Goal: Feedback & Contribution: Leave review/rating

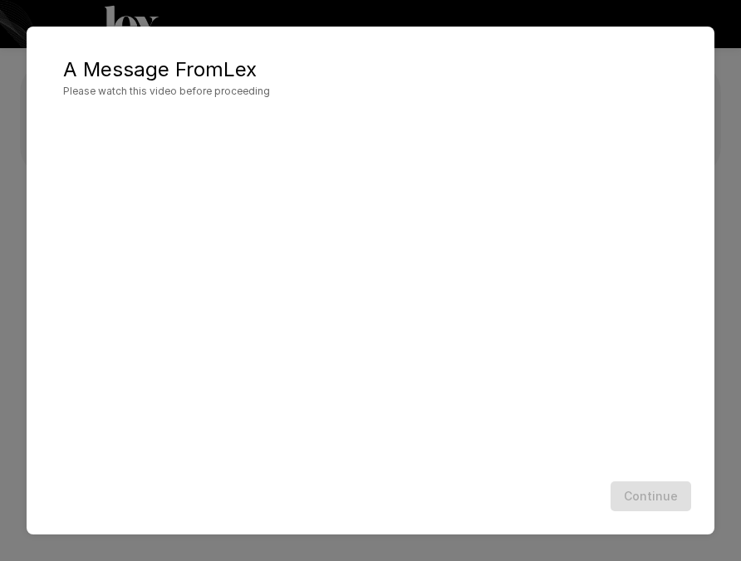
click at [496, 468] on div at bounding box center [370, 294] width 654 height 362
click at [665, 501] on button "Continue" at bounding box center [650, 497] width 81 height 31
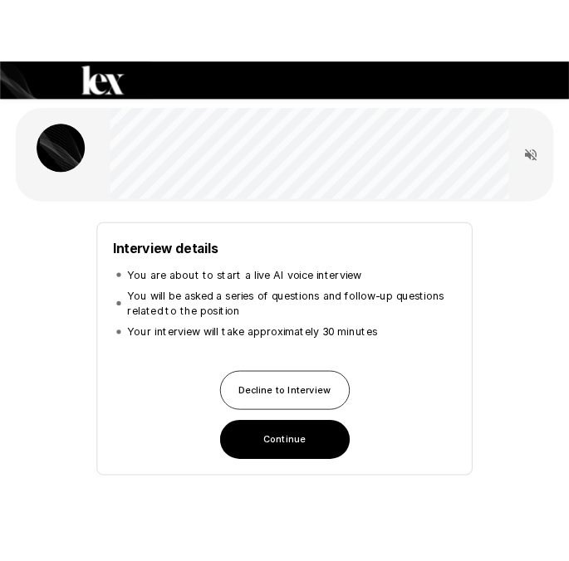
scroll to position [107, 0]
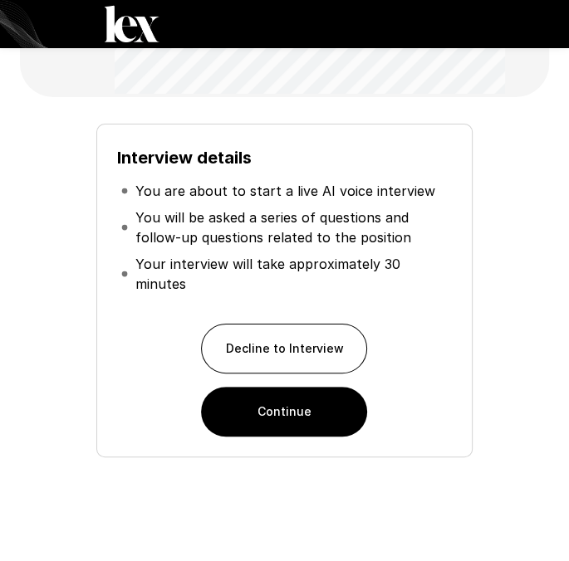
click at [303, 409] on button "Continue" at bounding box center [284, 412] width 166 height 50
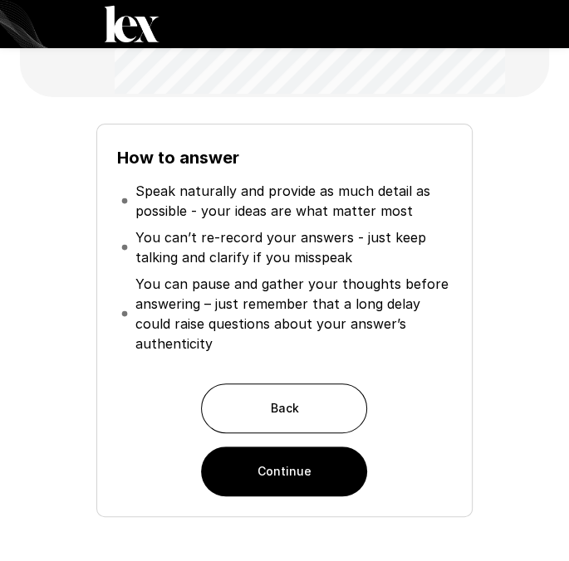
click at [316, 481] on button "Continue" at bounding box center [284, 472] width 166 height 50
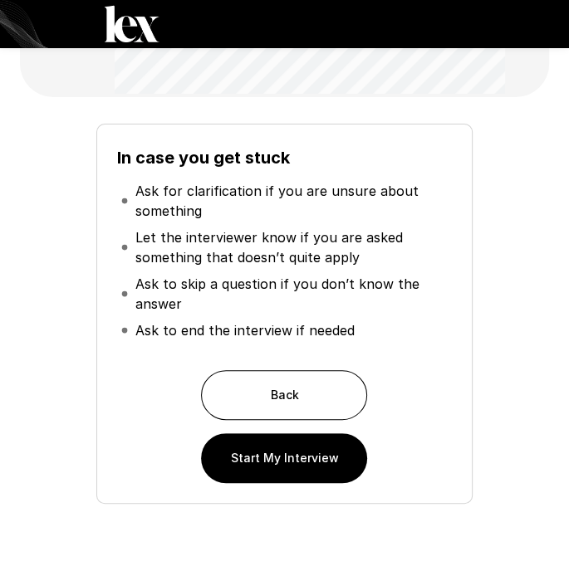
click at [294, 460] on button "Start My Interview" at bounding box center [284, 459] width 166 height 50
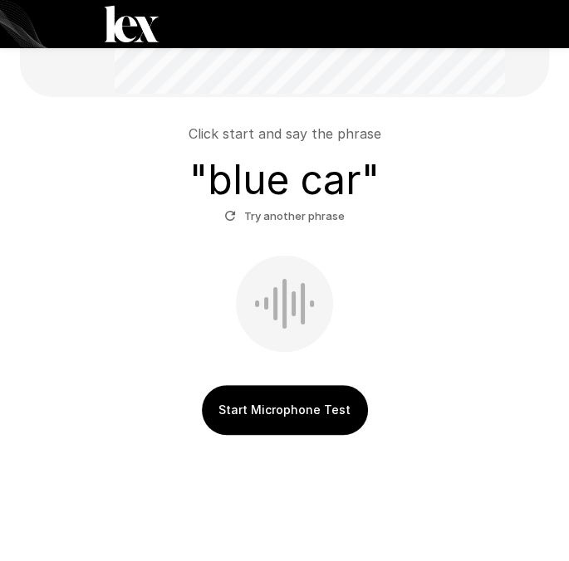
click at [308, 410] on button "Start Microphone Test" at bounding box center [285, 410] width 166 height 50
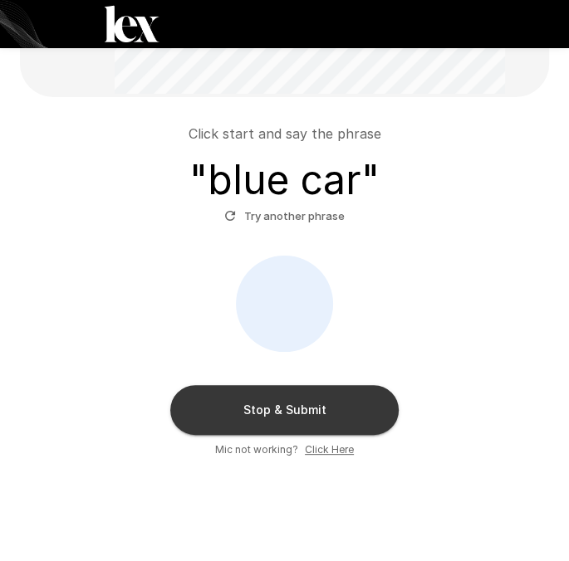
click at [301, 212] on button "Try another phrase" at bounding box center [284, 216] width 129 height 26
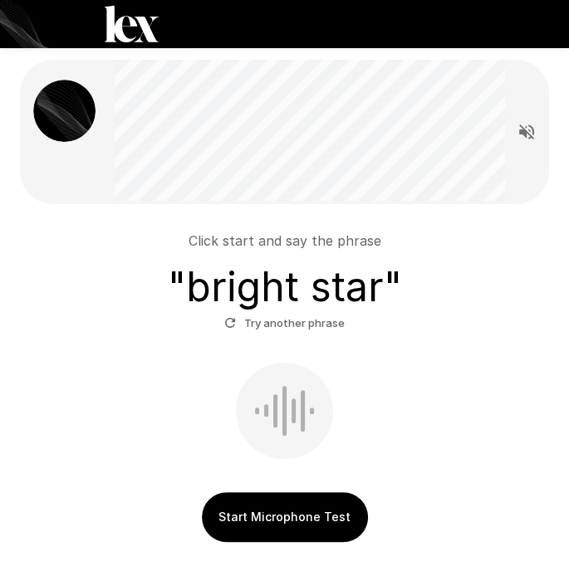
scroll to position [120, 0]
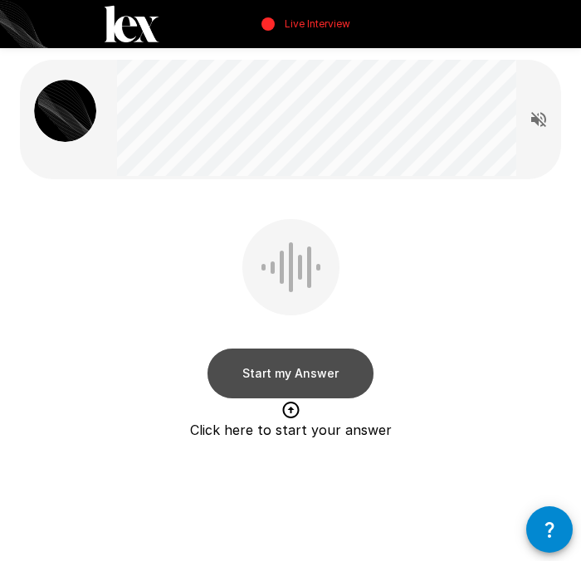
click at [300, 370] on button "Start my Answer" at bounding box center [291, 374] width 166 height 50
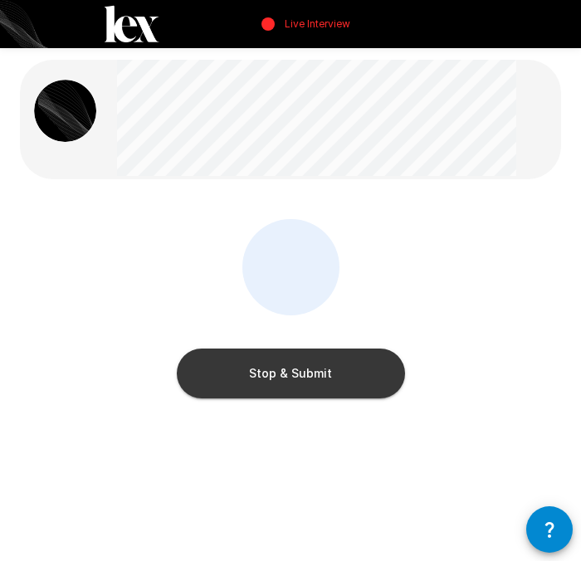
click at [329, 365] on button "Stop & Submit" at bounding box center [291, 374] width 228 height 50
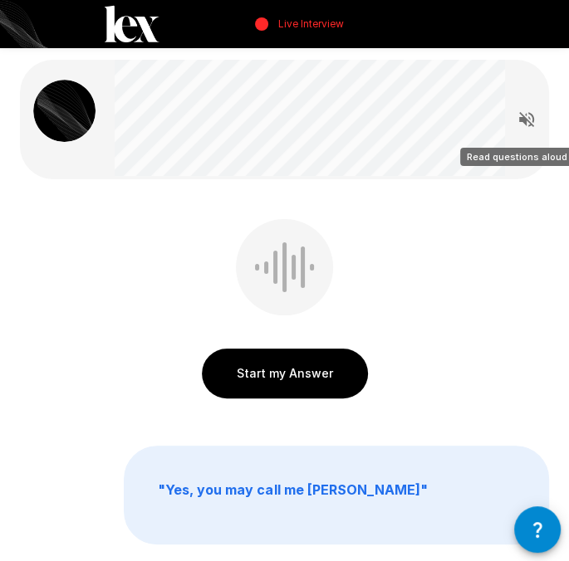
click at [520, 118] on icon "Read questions aloud" at bounding box center [526, 119] width 15 height 15
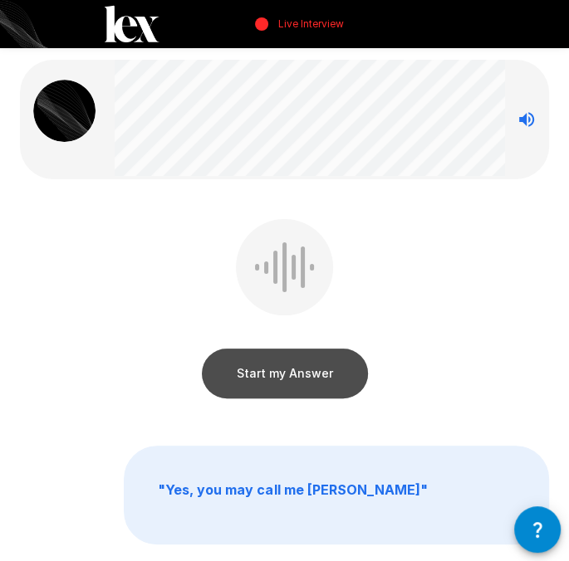
click at [301, 378] on button "Start my Answer" at bounding box center [285, 374] width 166 height 50
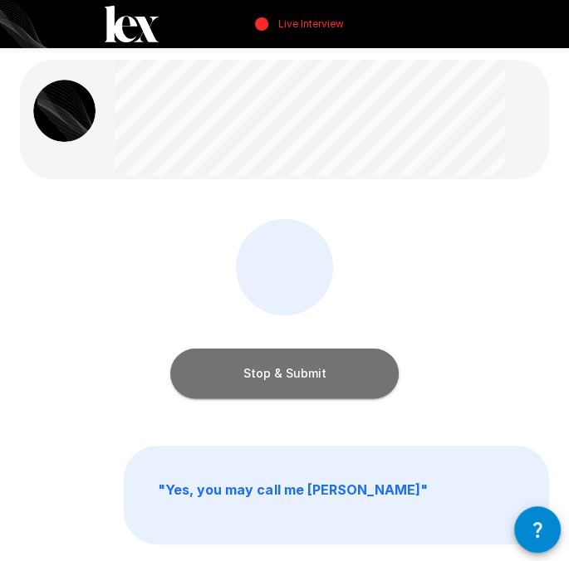
click at [306, 375] on button "Stop & Submit" at bounding box center [284, 374] width 228 height 50
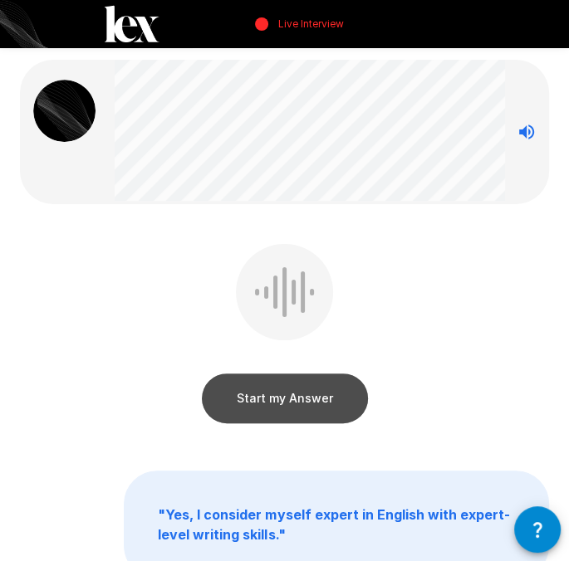
click at [322, 390] on button "Start my Answer" at bounding box center [285, 399] width 166 height 50
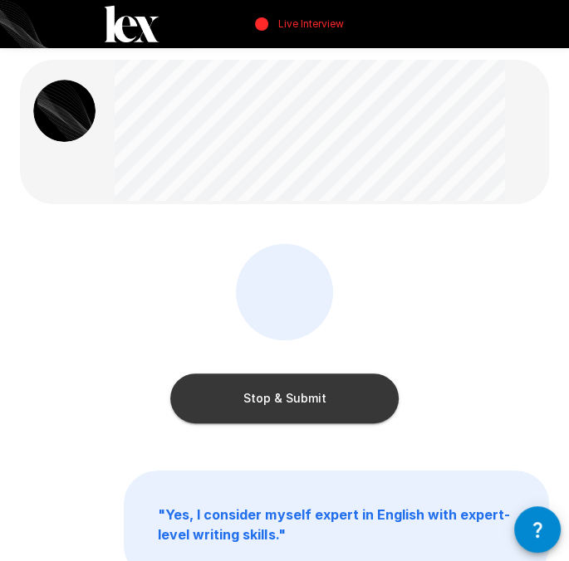
click at [299, 391] on button "Stop & Submit" at bounding box center [284, 399] width 228 height 50
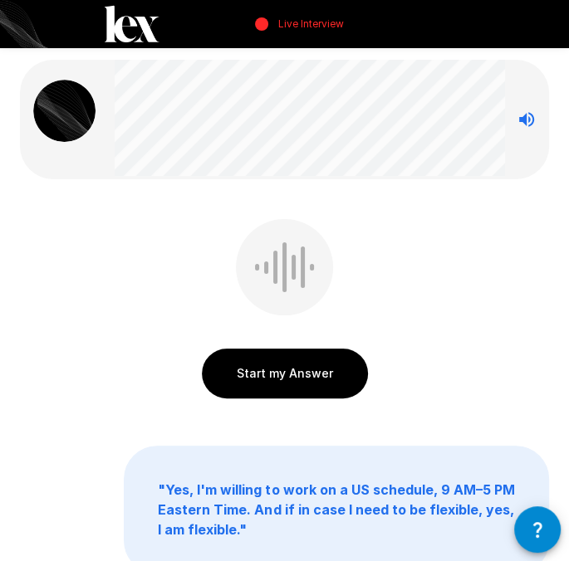
click at [311, 377] on button "Start my Answer" at bounding box center [285, 374] width 166 height 50
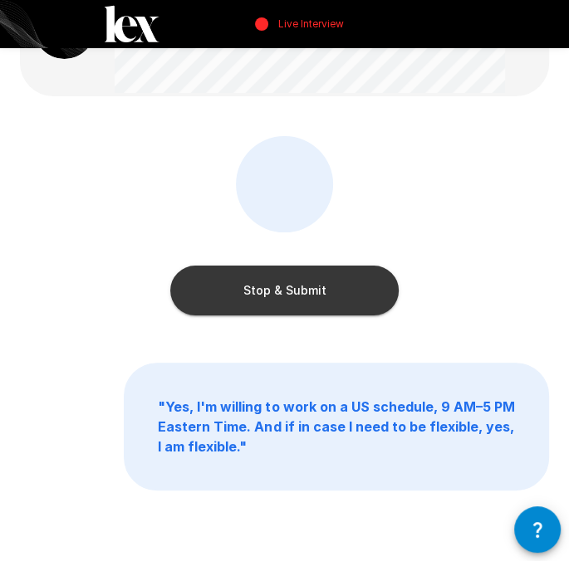
scroll to position [145, 0]
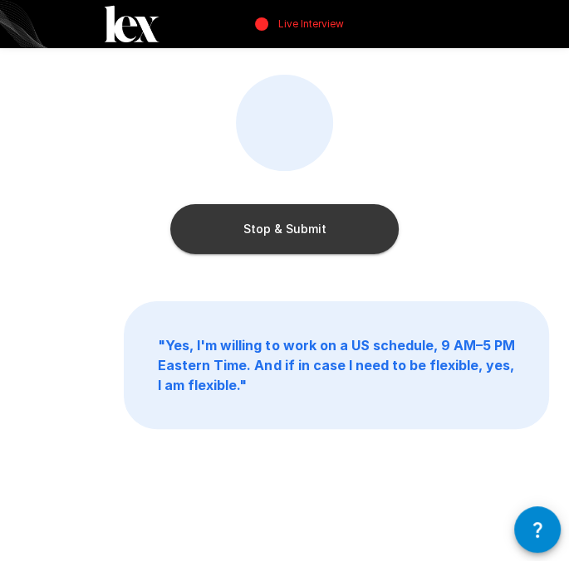
click at [299, 230] on button "Stop & Submit" at bounding box center [284, 229] width 228 height 50
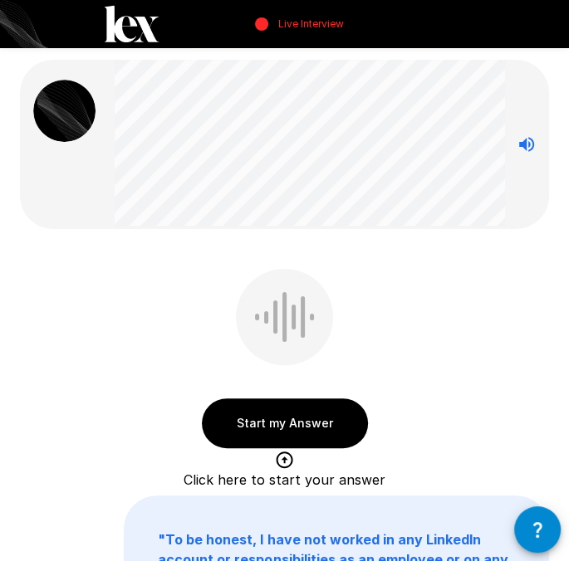
scroll to position [83, 0]
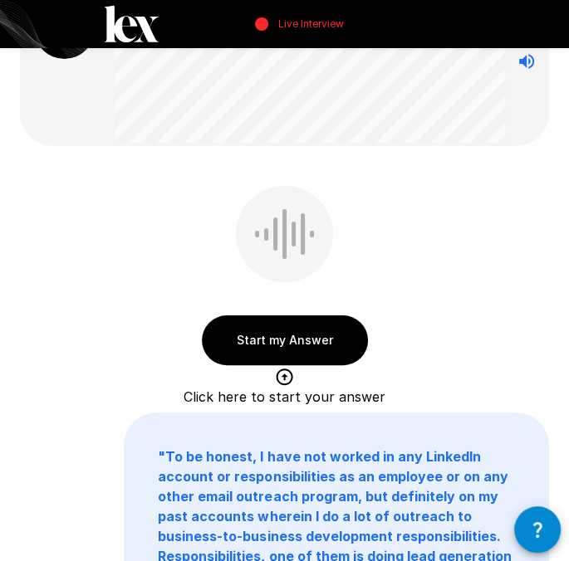
click at [314, 338] on button "Start my Answer" at bounding box center [285, 341] width 166 height 50
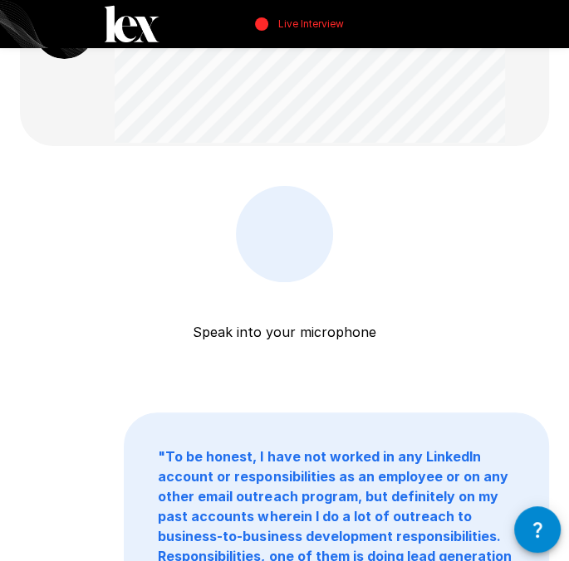
scroll to position [0, 0]
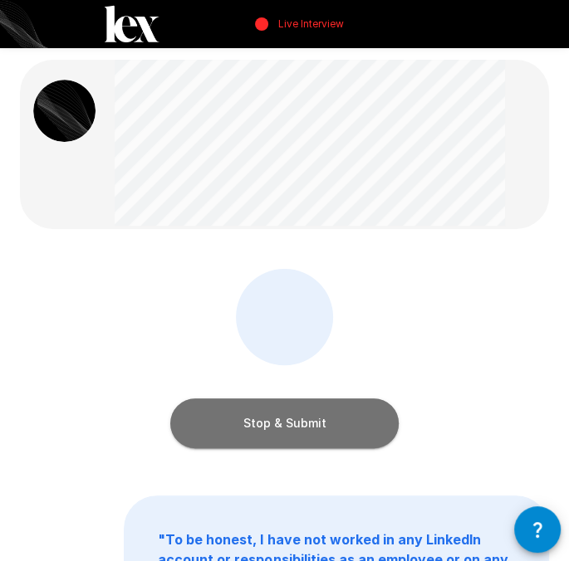
click at [322, 411] on button "Stop & Submit" at bounding box center [284, 424] width 228 height 50
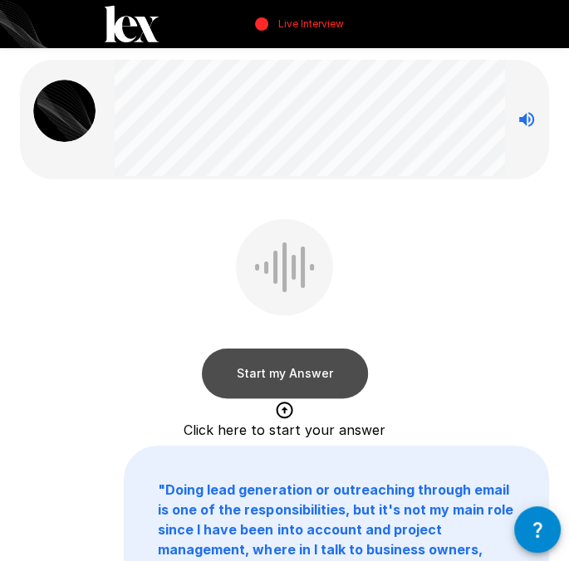
click at [311, 365] on button "Start my Answer" at bounding box center [285, 374] width 166 height 50
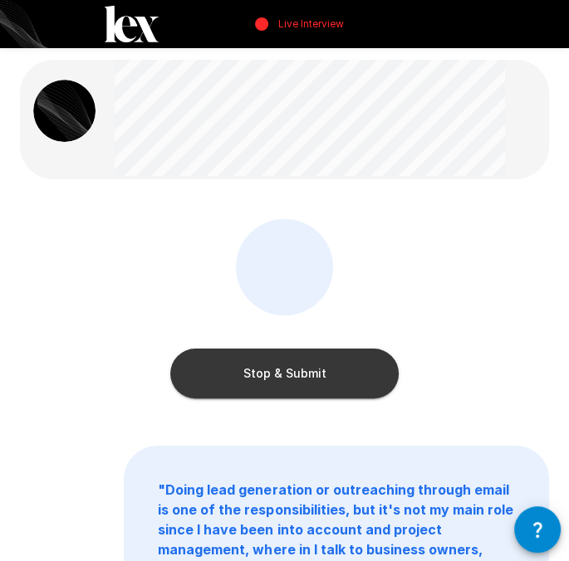
click at [338, 382] on button "Stop & Submit" at bounding box center [284, 374] width 228 height 50
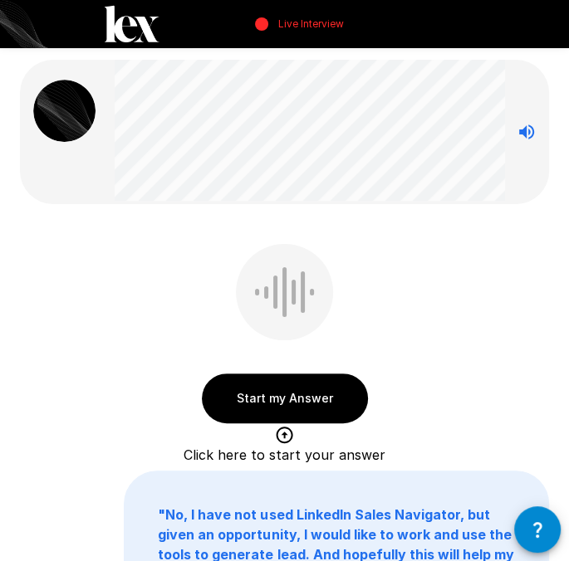
click at [322, 392] on button "Start my Answer" at bounding box center [285, 399] width 166 height 50
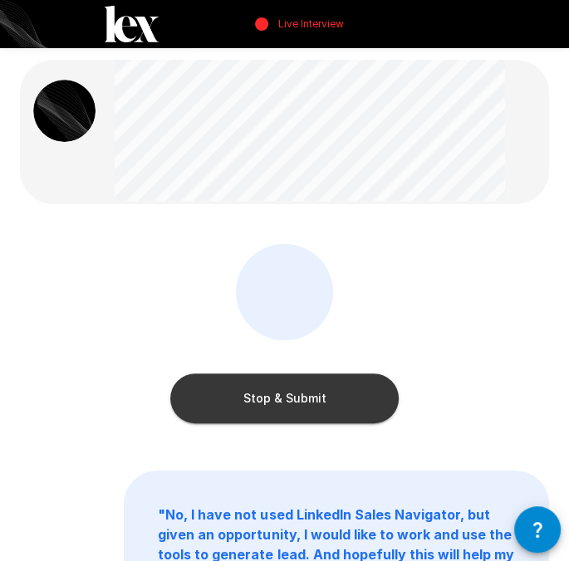
click at [317, 398] on button "Stop & Submit" at bounding box center [284, 399] width 228 height 50
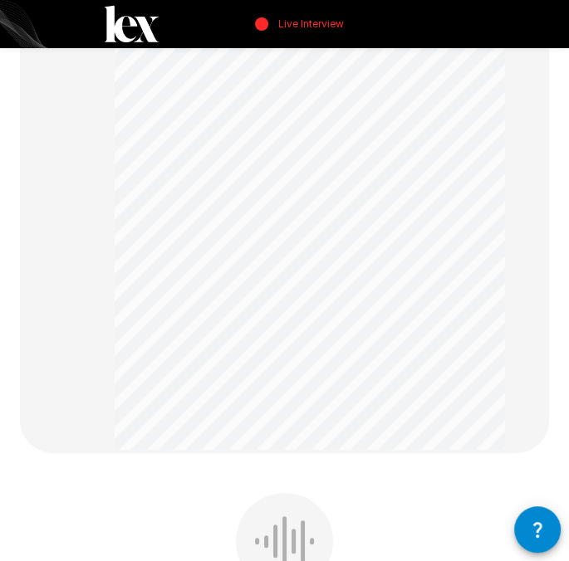
scroll to position [747, 0]
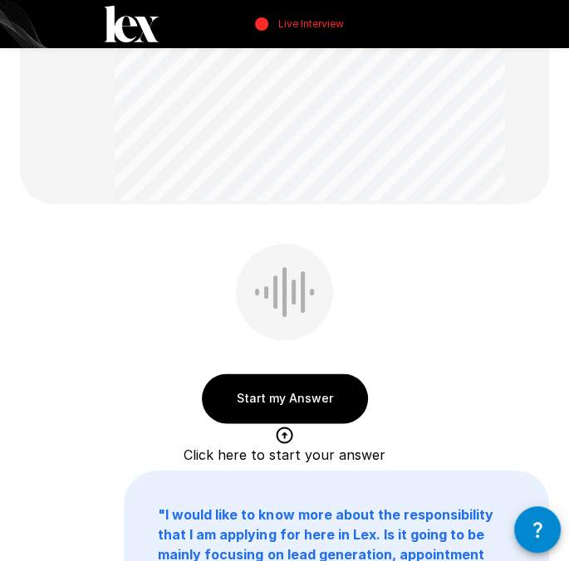
click at [321, 394] on button "Start my Answer" at bounding box center [285, 399] width 166 height 50
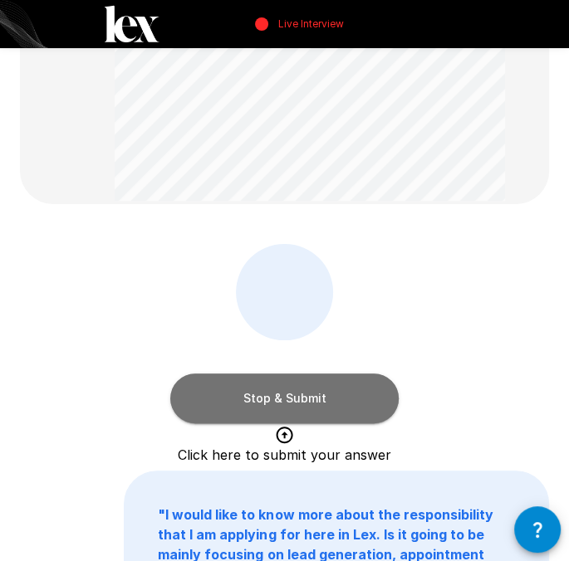
click at [359, 396] on button "Stop & Submit" at bounding box center [284, 399] width 228 height 50
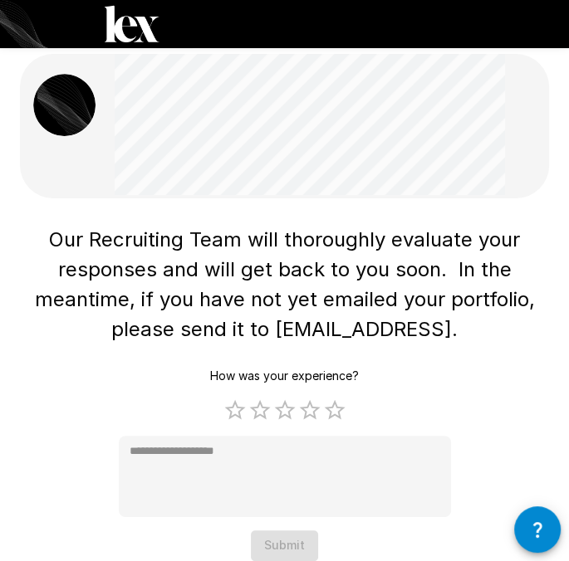
scroll to position [4, 0]
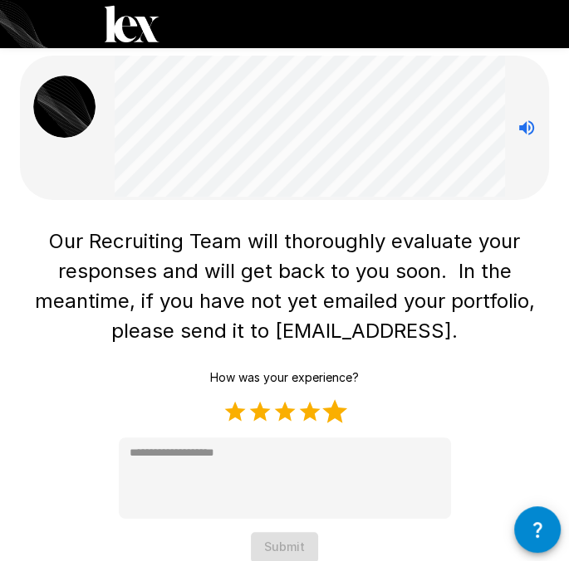
click at [331, 417] on label "5 Stars" at bounding box center [334, 411] width 25 height 25
type textarea "*"
click at [306, 545] on button "Submit" at bounding box center [284, 547] width 67 height 31
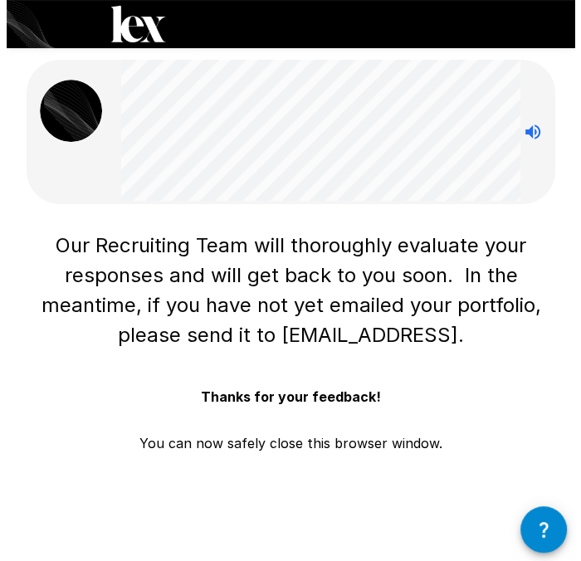
scroll to position [0, 0]
